Goal: Information Seeking & Learning: Understand process/instructions

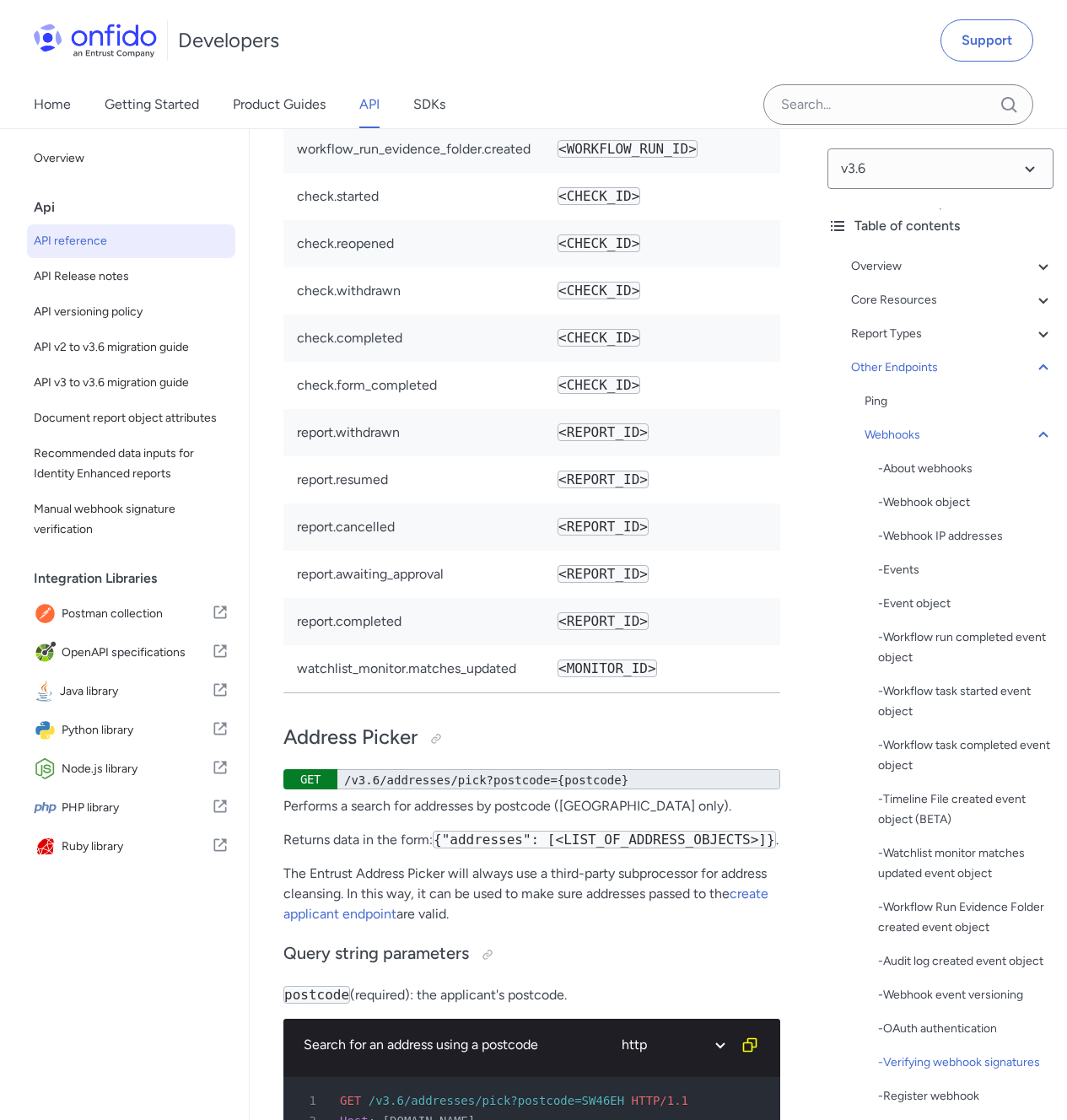
scroll to position [190536, 0]
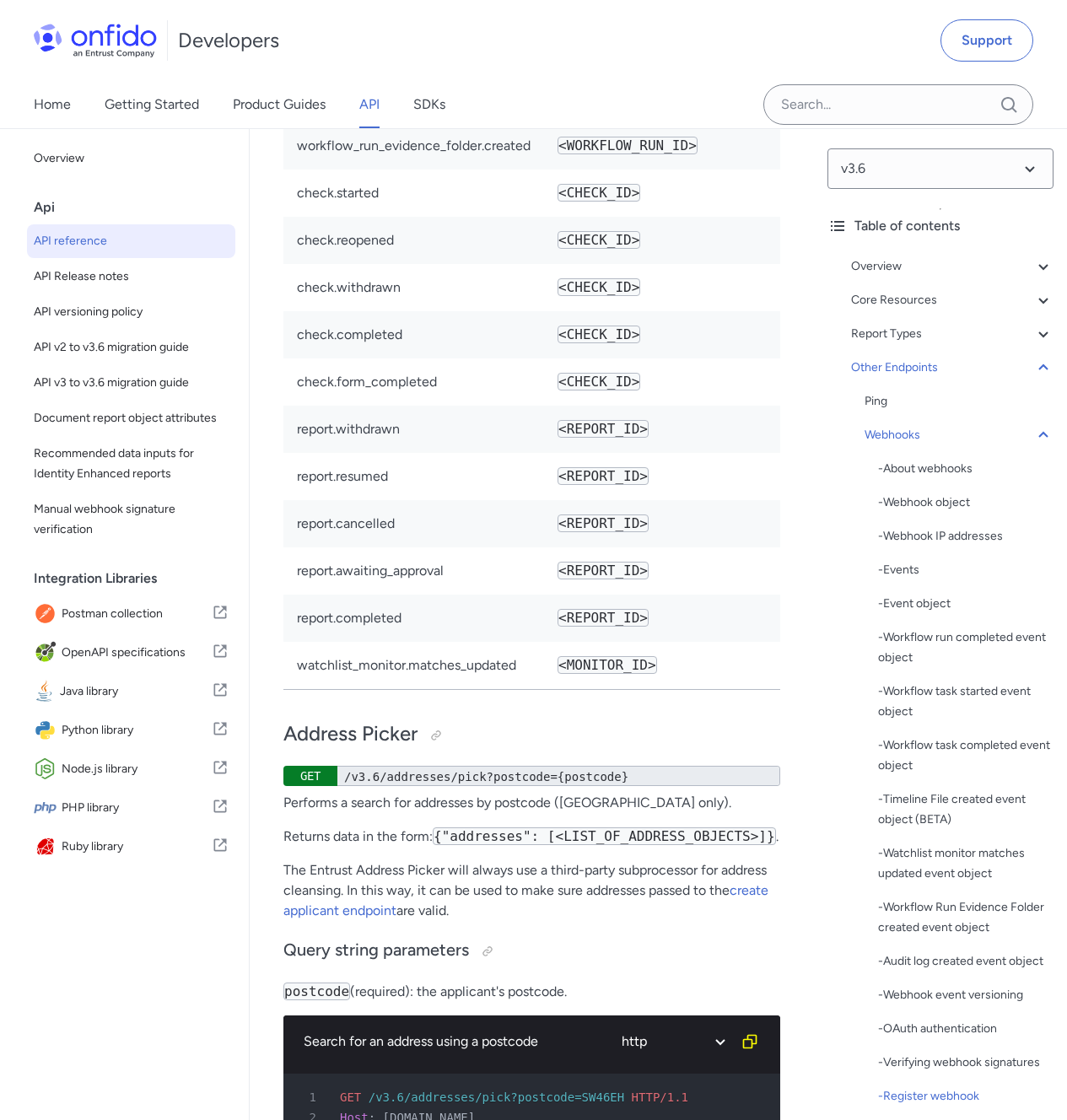
drag, startPoint x: 722, startPoint y: 469, endPoint x: 722, endPoint y: 479, distance: 10.0
drag, startPoint x: 722, startPoint y: 500, endPoint x: 729, endPoint y: 484, distance: 17.5
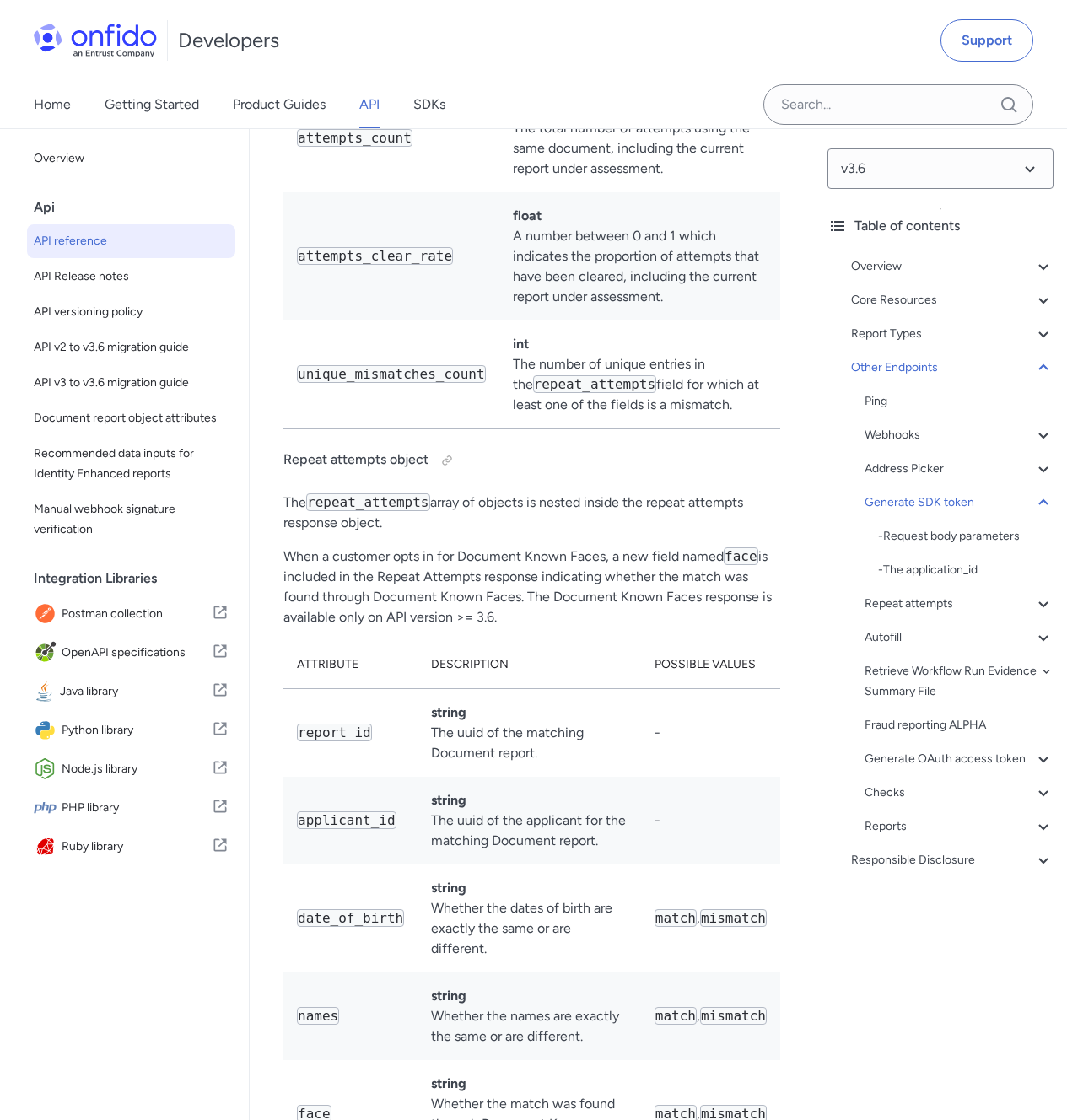
scroll to position [189415, 0]
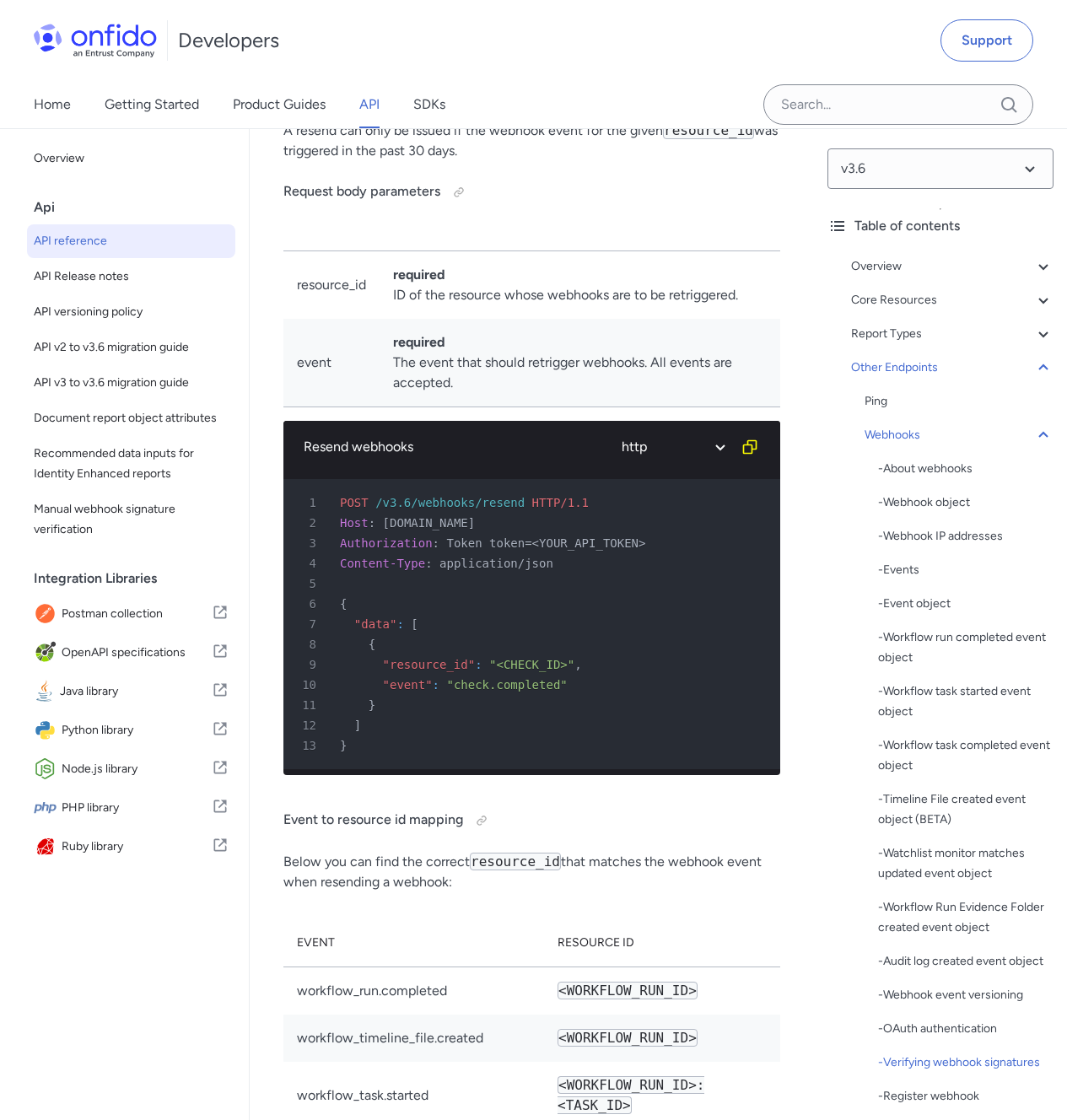
drag, startPoint x: 625, startPoint y: 336, endPoint x: 622, endPoint y: 349, distance: 13.3
drag, startPoint x: 604, startPoint y: 337, endPoint x: 603, endPoint y: 358, distance: 21.0
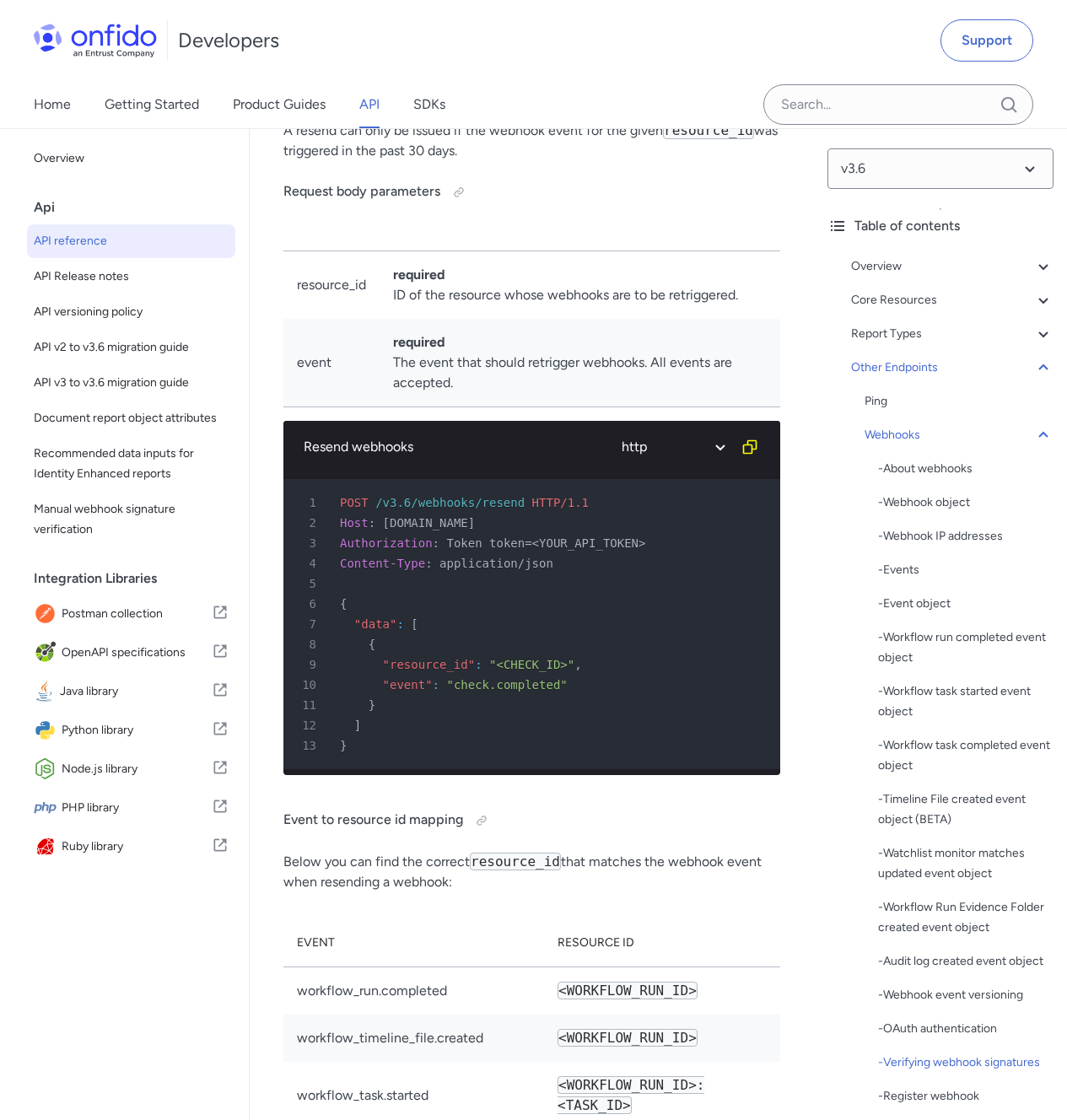
drag, startPoint x: 604, startPoint y: 362, endPoint x: 642, endPoint y: 347, distance: 40.9
drag, startPoint x: 667, startPoint y: 348, endPoint x: 663, endPoint y: 371, distance: 23.3
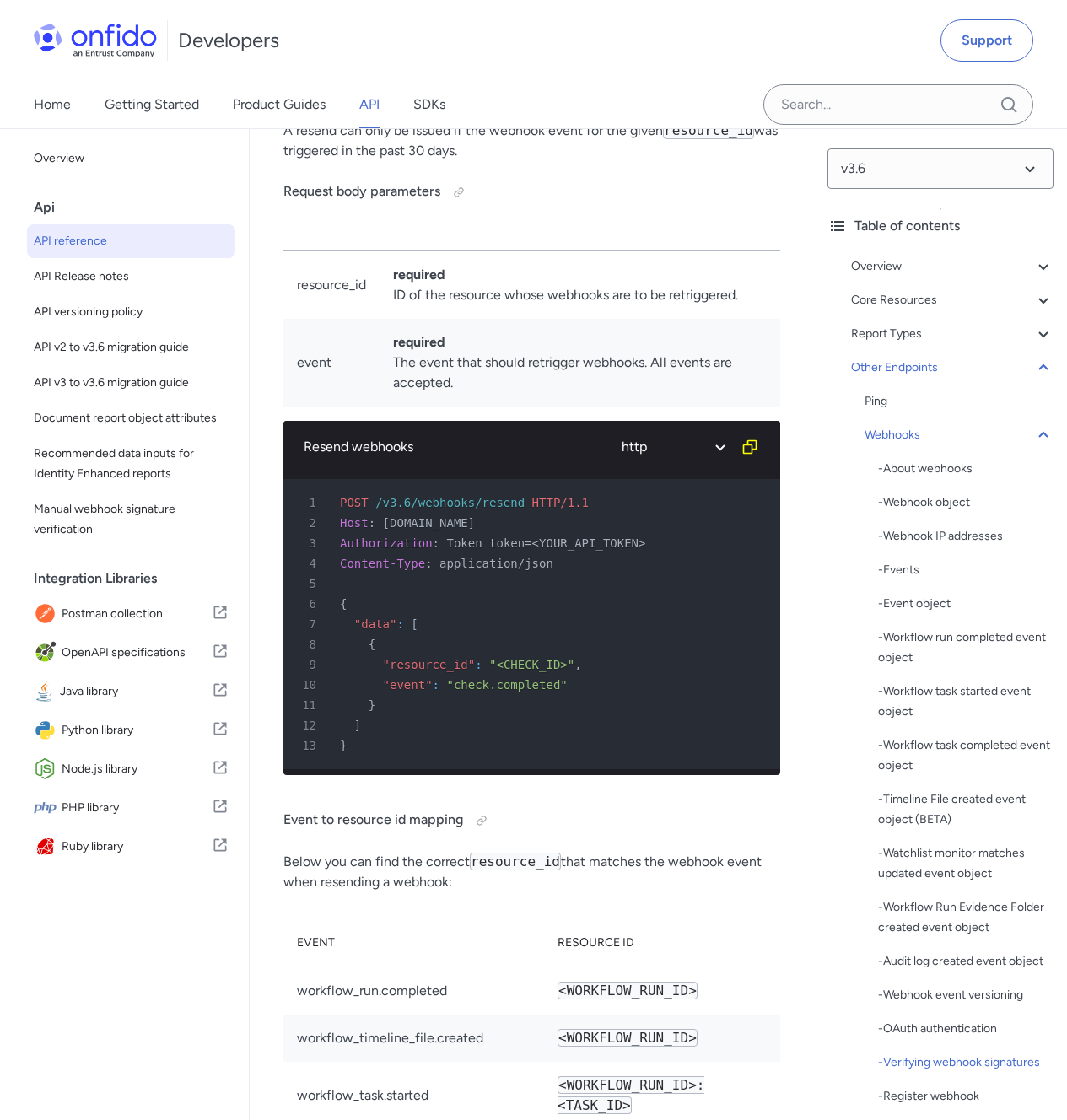
drag, startPoint x: 664, startPoint y: 350, endPoint x: 655, endPoint y: 376, distance: 27.5
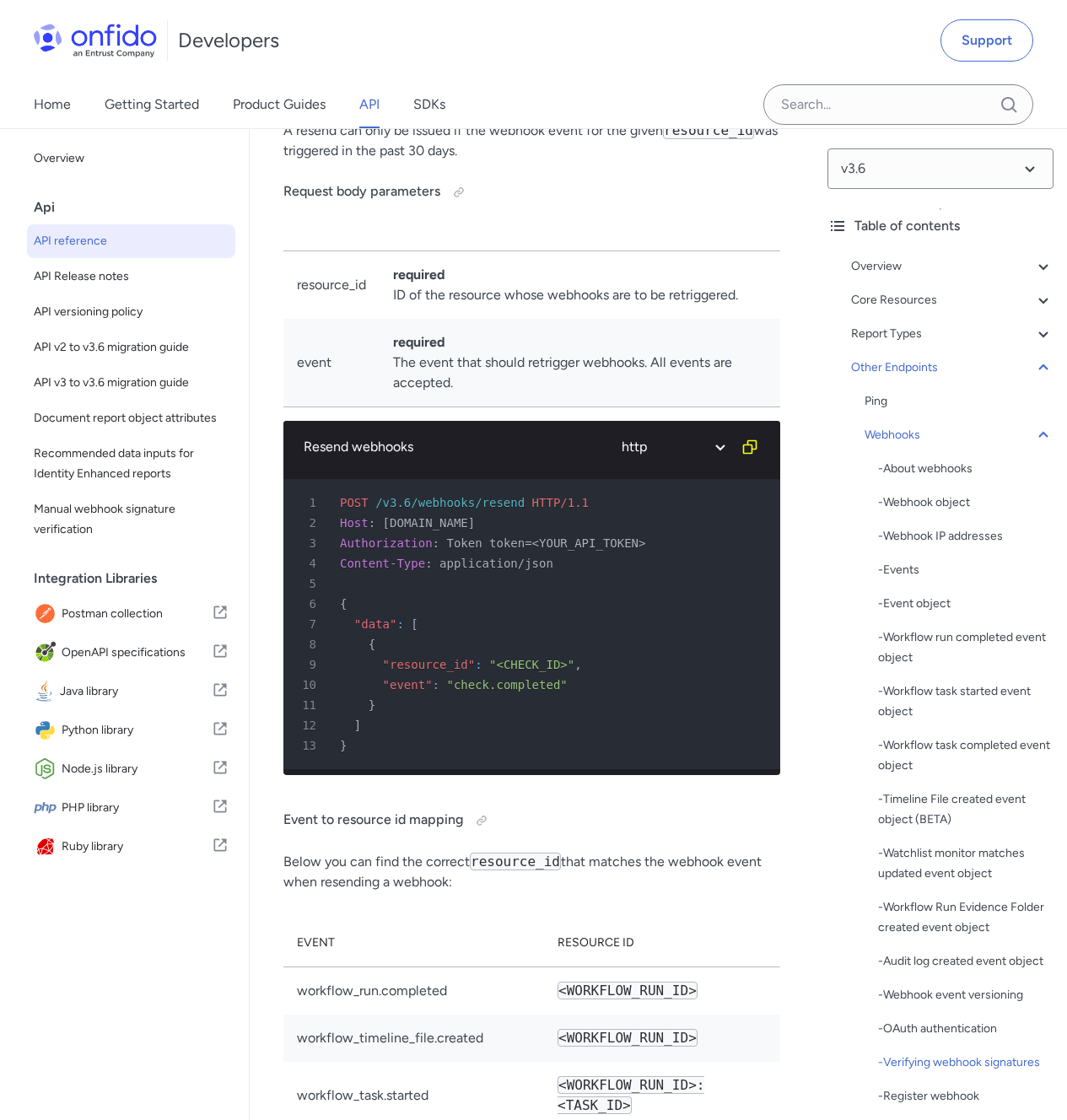
drag, startPoint x: 658, startPoint y: 370, endPoint x: 663, endPoint y: 361, distance: 10.3
